Goal: Task Accomplishment & Management: Manage account settings

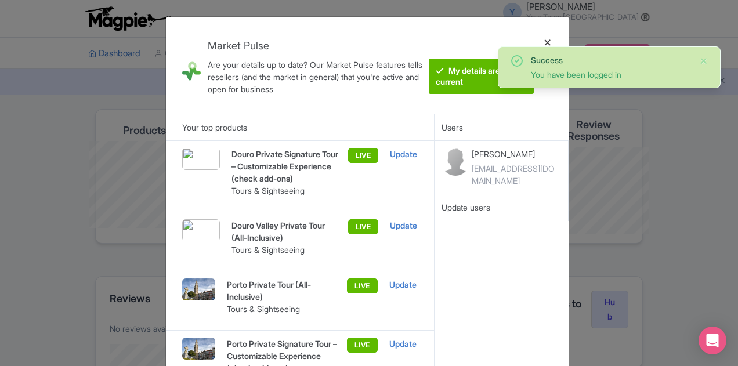
click at [546, 39] on div at bounding box center [548, 65] width 28 height 78
click at [546, 40] on div at bounding box center [548, 65] width 28 height 78
click at [549, 42] on ul "Dashboard Company Product My Products Image Library Rate Sheets Distribution Ma…" at bounding box center [369, 53] width 576 height 31
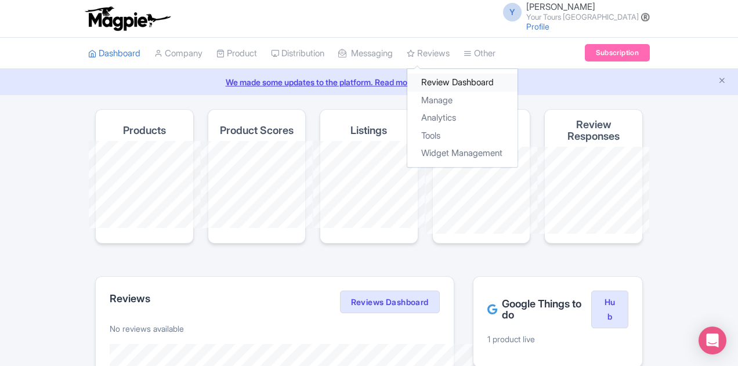
click at [408, 88] on link "Review Dashboard" at bounding box center [463, 83] width 110 height 18
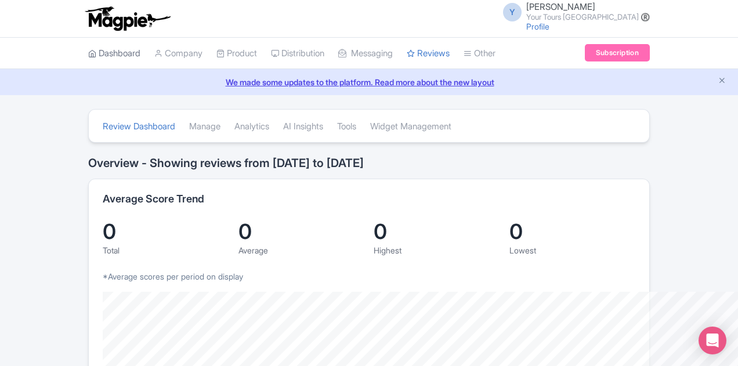
click at [88, 51] on link "Dashboard" at bounding box center [114, 54] width 52 height 32
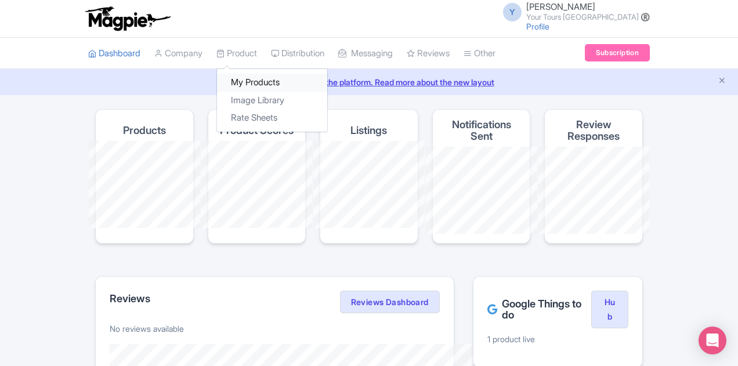
click at [217, 82] on link "My Products" at bounding box center [272, 83] width 110 height 18
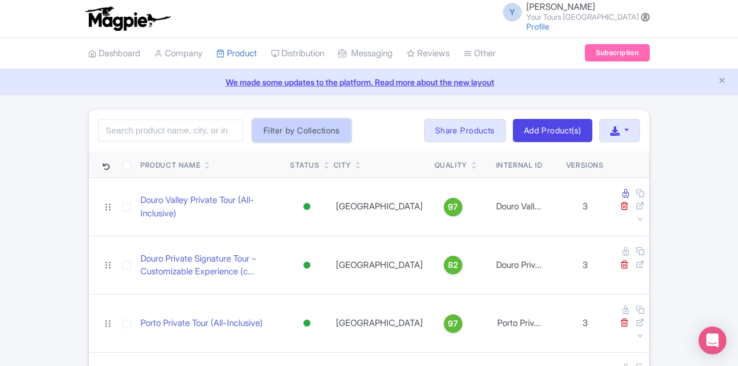
click at [253, 129] on button "Filter by Collections" at bounding box center [302, 130] width 99 height 23
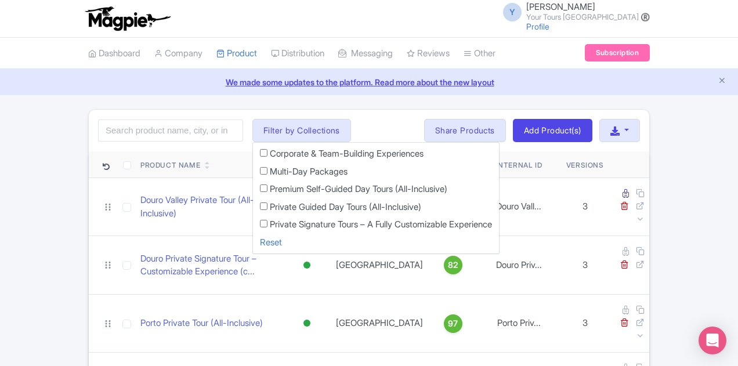
click at [270, 208] on label "Private Guided Day Tours (All-Inclusive)" at bounding box center [346, 207] width 152 height 13
click at [260, 208] on input "Private Guided Day Tours (All-Inclusive)" at bounding box center [264, 207] width 8 height 8
checkbox input "true"
click at [253, 221] on li "Private Signature Tours – A Fully Customizable Experience" at bounding box center [376, 227] width 246 height 18
click at [260, 224] on input "Private Signature Tours – A Fully Customizable Experience" at bounding box center [264, 224] width 8 height 8
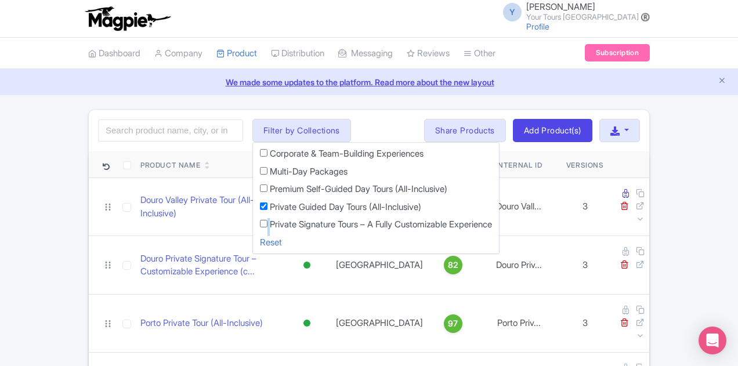
checkbox input "true"
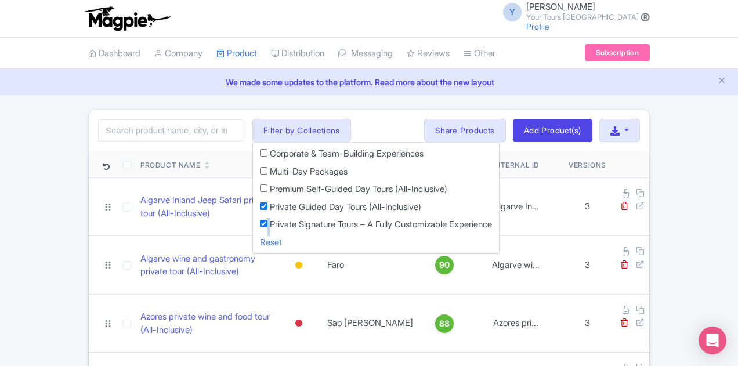
click at [253, 183] on li "Premium Self-Guided Day Tours (All-Inclusive)" at bounding box center [376, 192] width 246 height 18
click at [253, 190] on li "Premium Self-Guided Day Tours (All-Inclusive)" at bounding box center [376, 192] width 246 height 18
click at [260, 191] on input "Premium Self-Guided Day Tours (All-Inclusive)" at bounding box center [264, 189] width 8 height 8
checkbox input "true"
click at [390, 113] on div "Search Filter by Collections Corporate & Team-Building Experiences Multi-Day Pa…" at bounding box center [369, 131] width 561 height 42
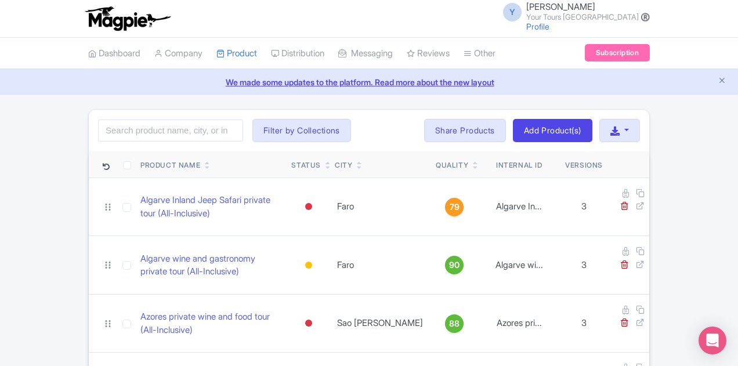
click at [236, 142] on div "Search Filter by Collections Corporate & Team-Building Experiences Multi-Day Pa…" at bounding box center [369, 131] width 561 height 42
click at [253, 131] on button "Filter by Collections" at bounding box center [302, 130] width 99 height 23
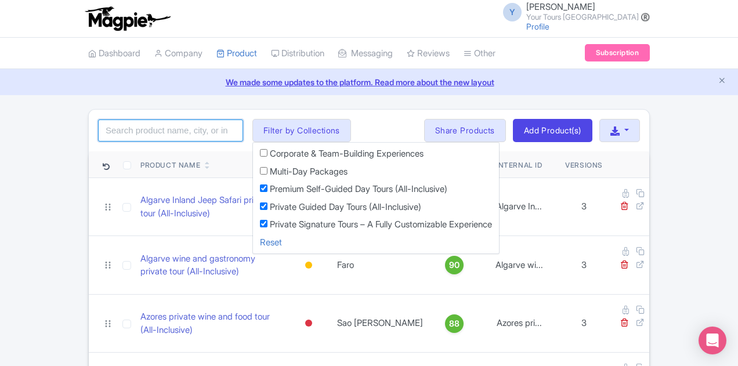
click at [103, 135] on input "search" at bounding box center [170, 131] width 145 height 22
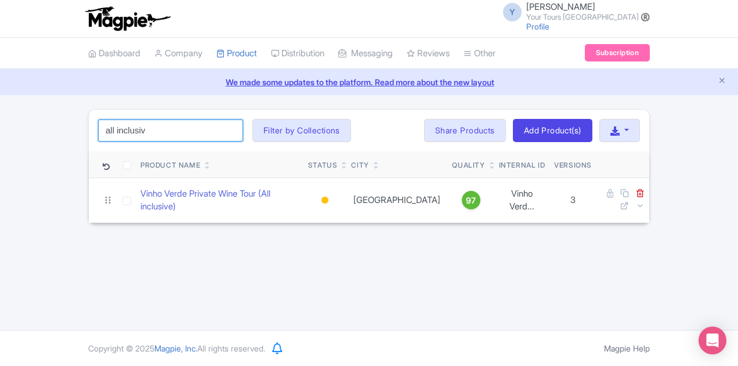
type input "all inclusive"
click at [152, 132] on input "all inclusive" at bounding box center [170, 131] width 145 height 22
drag, startPoint x: 143, startPoint y: 129, endPoint x: 137, endPoint y: 126, distance: 6.8
click at [143, 129] on input "search" at bounding box center [170, 131] width 145 height 22
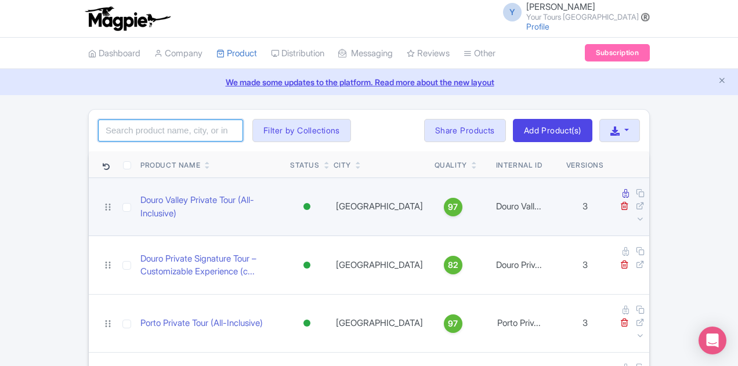
scroll to position [58, 0]
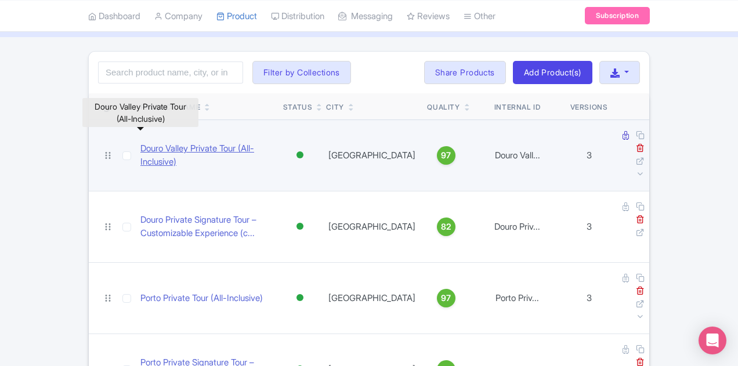
click at [140, 142] on link "Douro Valley Private Tour (All-Inclusive)" at bounding box center [207, 155] width 134 height 26
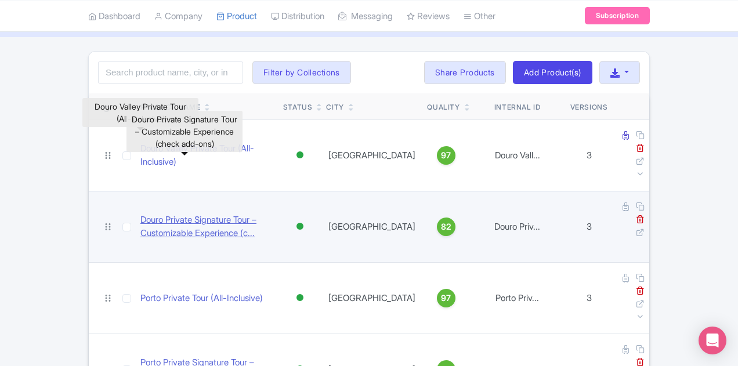
click at [144, 214] on link "Douro Private Signature Tour – Customizable Experience (c..." at bounding box center [207, 227] width 134 height 26
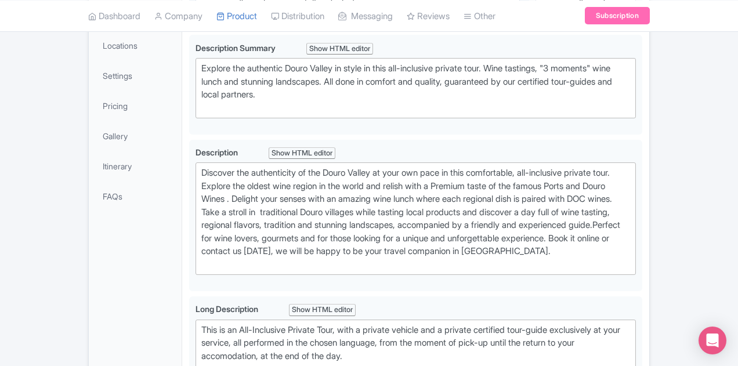
scroll to position [116, 0]
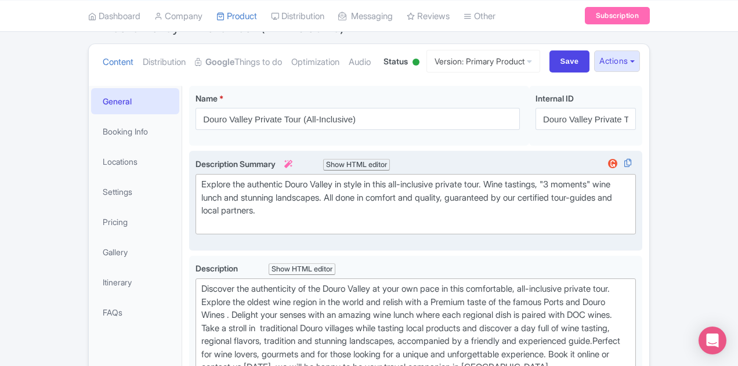
click at [504, 195] on div "Explore the authentic Douro Valley in style in this all-inclusive private tour.…" at bounding box center [415, 204] width 429 height 52
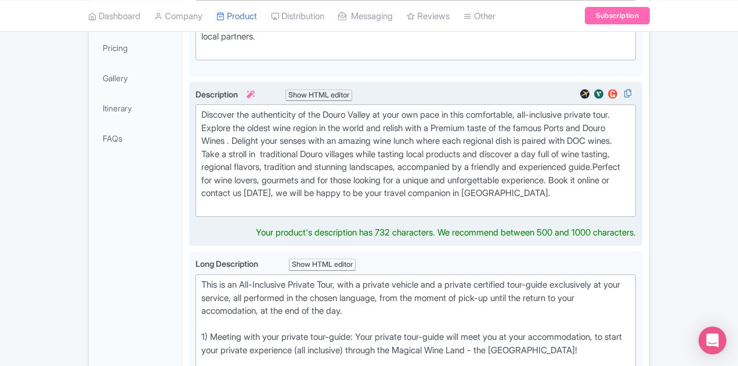
scroll to position [277, 0]
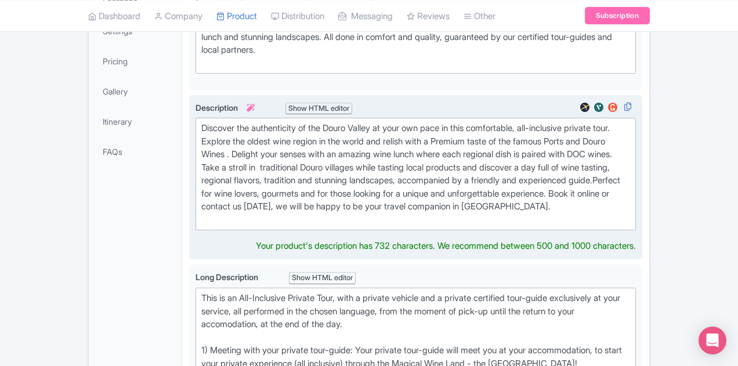
click at [539, 191] on div "Discover the authenticity of the Douro Valley at your own pace in this comforta…" at bounding box center [415, 174] width 429 height 105
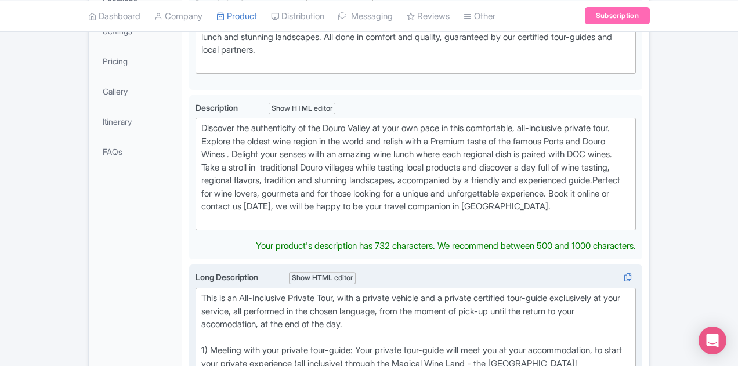
scroll to position [335, 0]
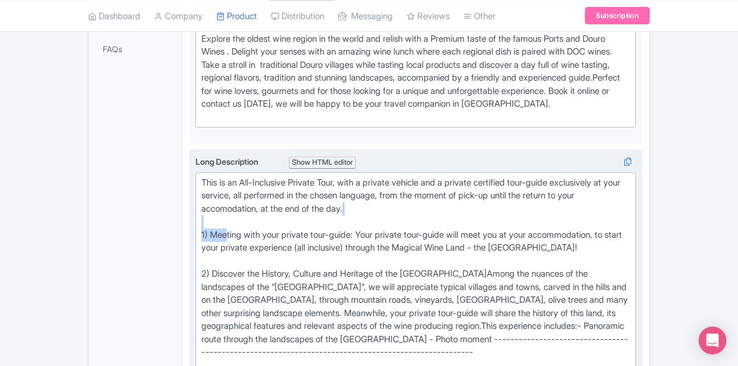
drag, startPoint x: 173, startPoint y: 188, endPoint x: 446, endPoint y: 175, distance: 273.7
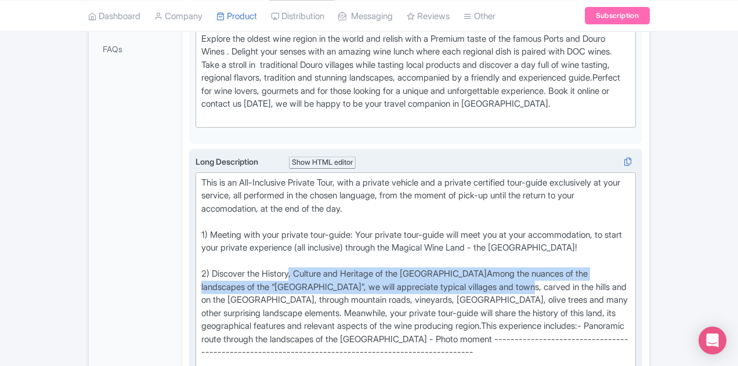
drag, startPoint x: 239, startPoint y: 224, endPoint x: 333, endPoint y: 249, distance: 97.3
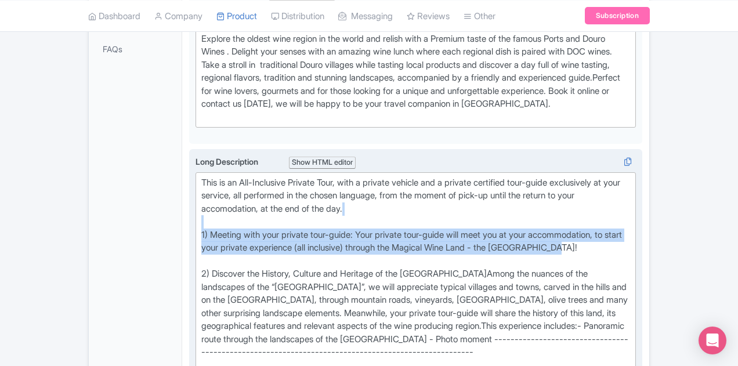
drag, startPoint x: 409, startPoint y: 210, endPoint x: 135, endPoint y: 182, distance: 274.9
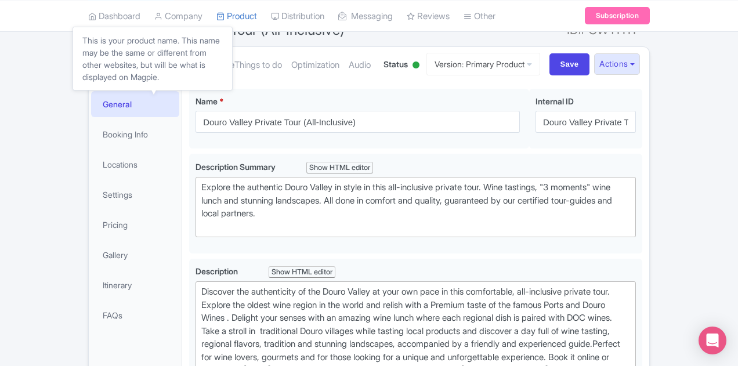
scroll to position [0, 0]
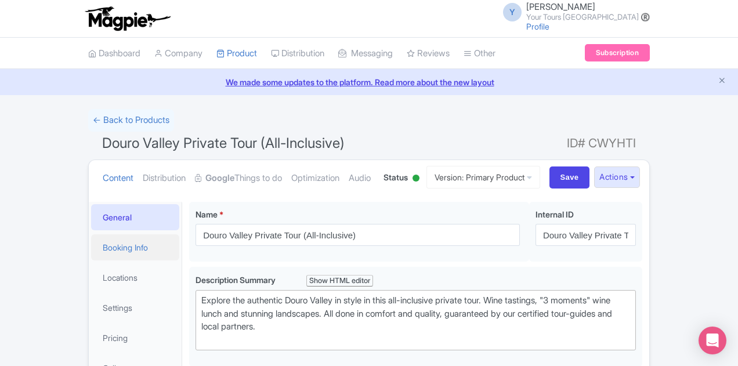
click at [91, 251] on link "Booking Info" at bounding box center [135, 248] width 88 height 26
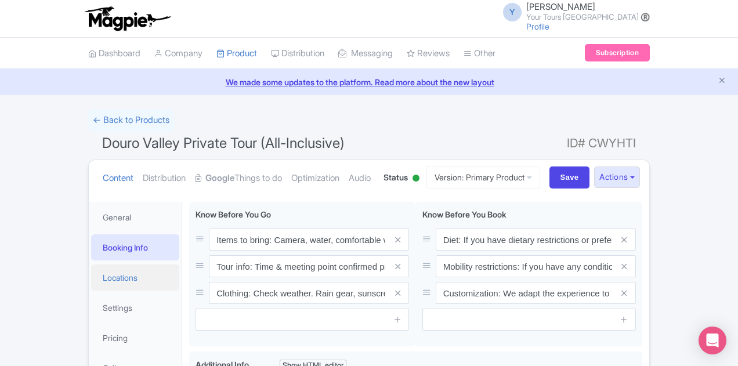
click at [91, 278] on link "Locations" at bounding box center [135, 278] width 88 height 26
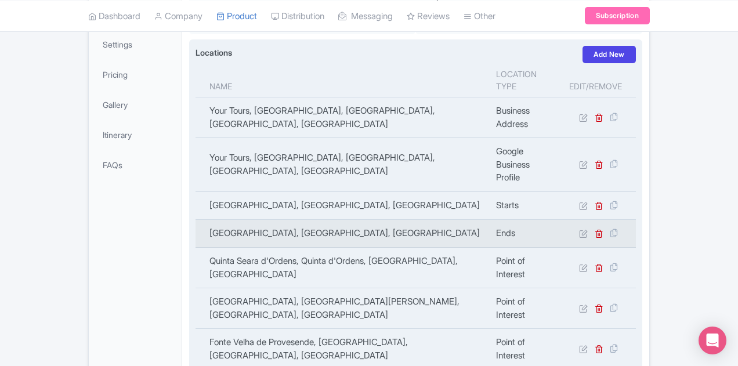
scroll to position [206, 0]
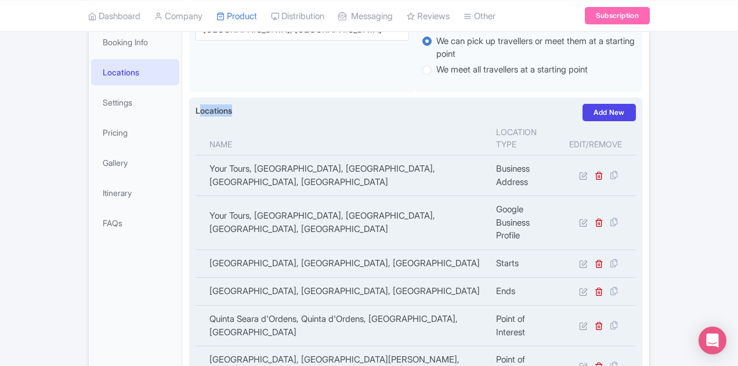
drag, startPoint x: 185, startPoint y: 93, endPoint x: 146, endPoint y: 92, distance: 38.3
click at [196, 104] on div "Locations i Add New" at bounding box center [416, 112] width 441 height 17
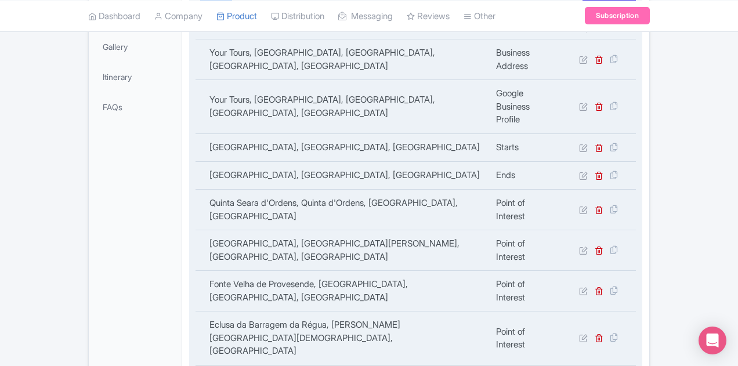
scroll to position [380, 0]
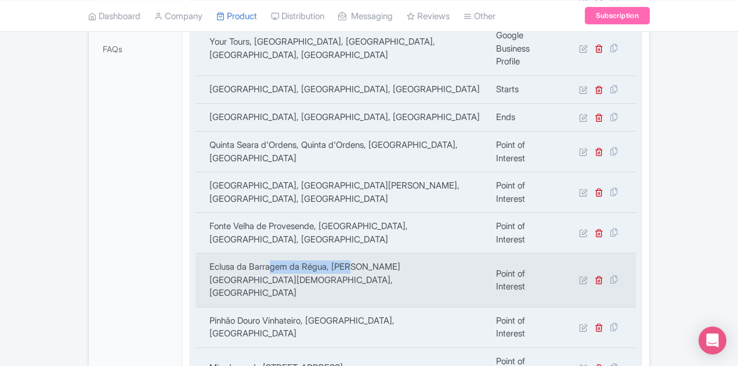
drag, startPoint x: 218, startPoint y: 170, endPoint x: 303, endPoint y: 161, distance: 85.3
click at [303, 254] on td "Eclusa da Barragem da Régua, Parada do Bispo, Portugal" at bounding box center [343, 281] width 294 height 54
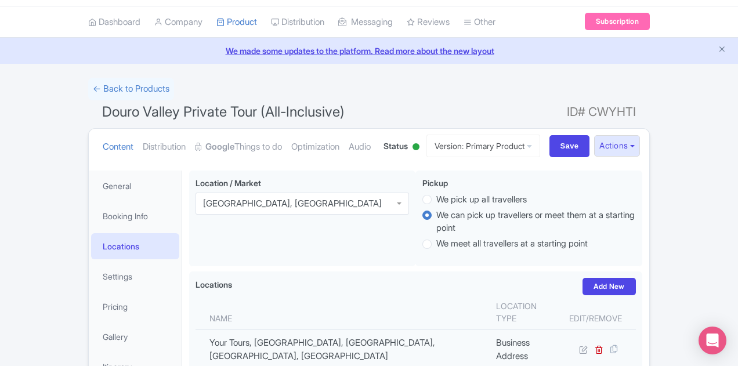
scroll to position [147, 0]
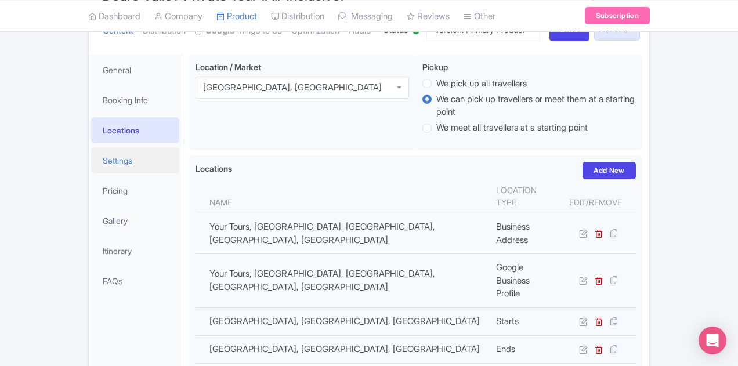
click at [91, 165] on link "Settings" at bounding box center [135, 160] width 88 height 26
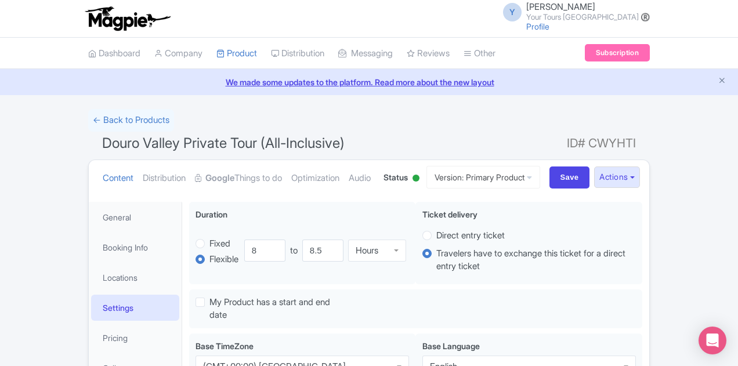
scroll to position [174, 0]
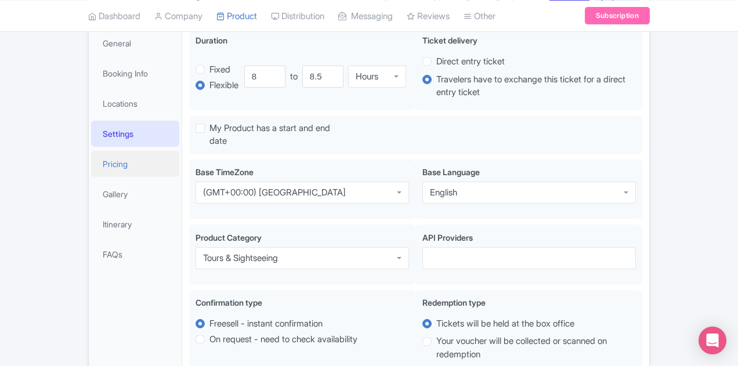
click at [91, 164] on link "Pricing" at bounding box center [135, 164] width 88 height 26
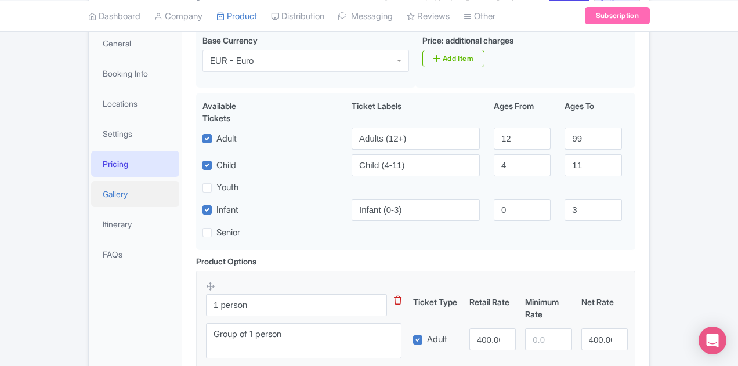
scroll to position [232, 0]
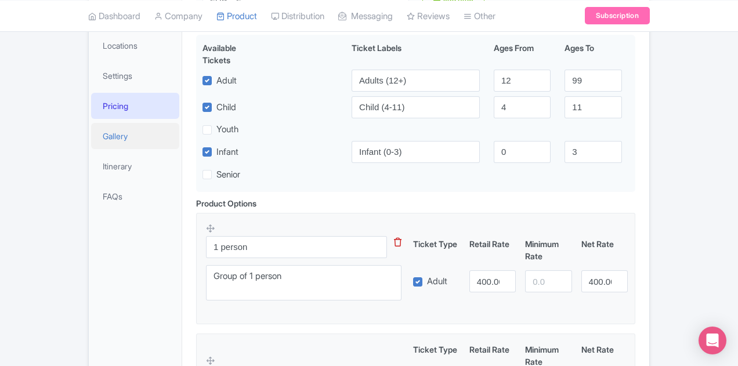
click at [110, 145] on link "Gallery" at bounding box center [135, 136] width 88 height 26
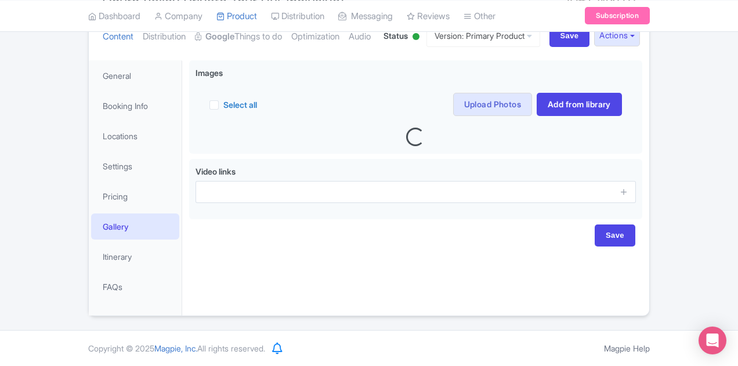
scroll to position [140, 0]
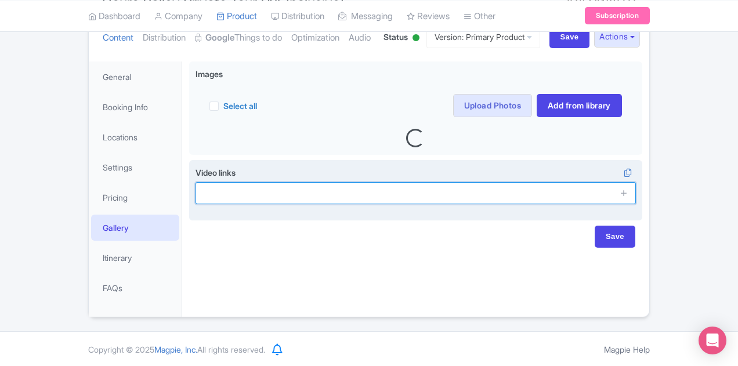
click at [243, 200] on input "text" at bounding box center [416, 193] width 441 height 22
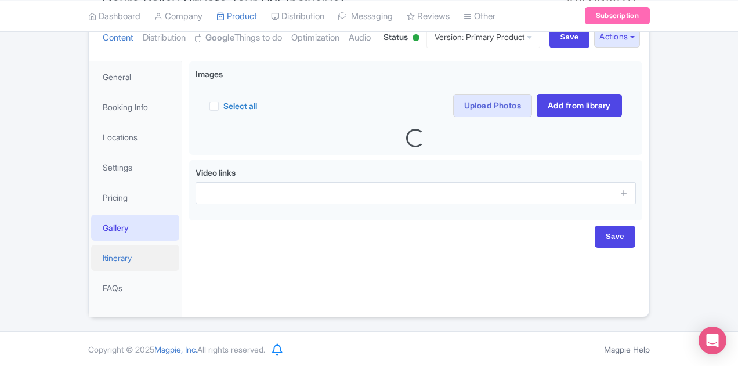
click at [91, 255] on link "Itinerary" at bounding box center [135, 258] width 88 height 26
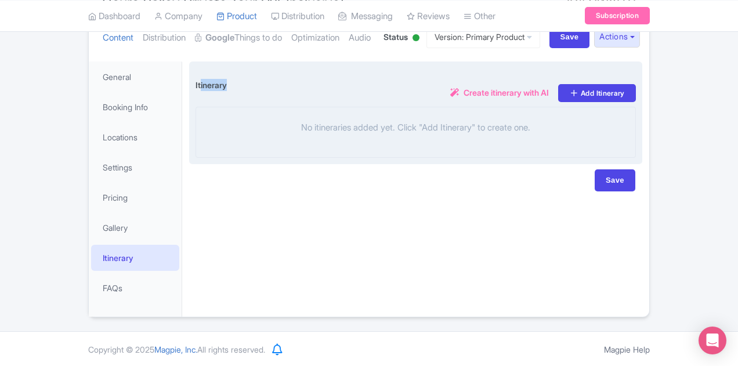
drag, startPoint x: 181, startPoint y: 87, endPoint x: 146, endPoint y: 88, distance: 34.8
click at [196, 88] on div "Itinerary i Create itinerary with AI Add Itinerary" at bounding box center [416, 87] width 441 height 39
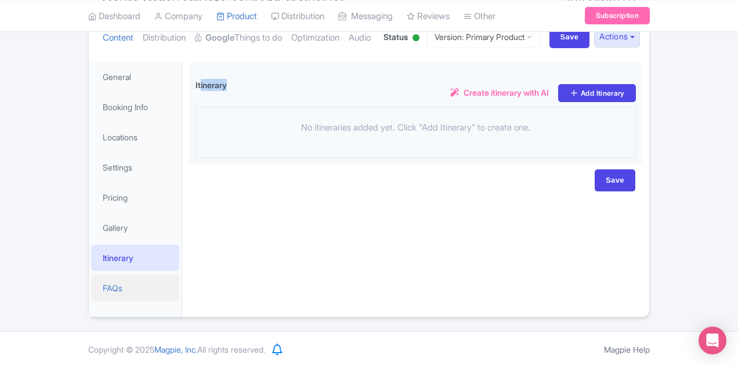
click at [91, 285] on link "FAQs" at bounding box center [135, 288] width 88 height 26
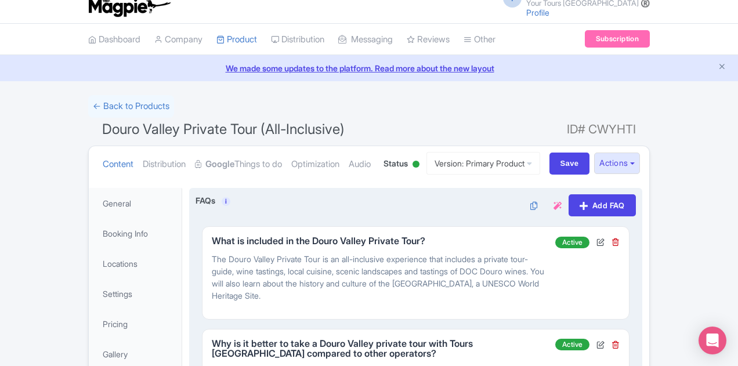
scroll to position [0, 0]
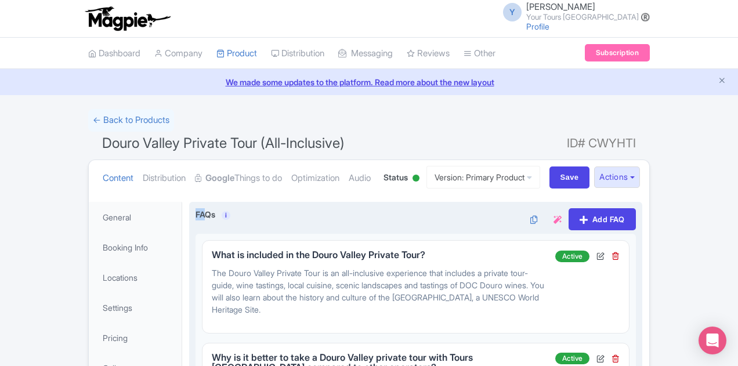
drag, startPoint x: 154, startPoint y: 208, endPoint x: 161, endPoint y: 206, distance: 7.3
